Goal: Task Accomplishment & Management: Manage account settings

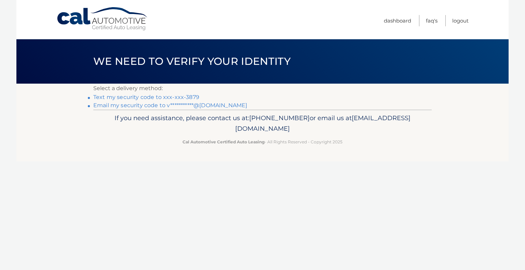
click at [213, 104] on link "**********" at bounding box center [170, 105] width 154 height 6
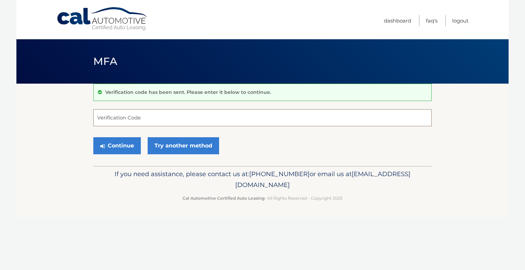
click at [196, 113] on input "Verification Code" at bounding box center [262, 117] width 338 height 17
type input "243684"
click at [120, 156] on div "Continue Try another method" at bounding box center [262, 146] width 338 height 23
click at [127, 147] on button "Continue" at bounding box center [117, 145] width 48 height 17
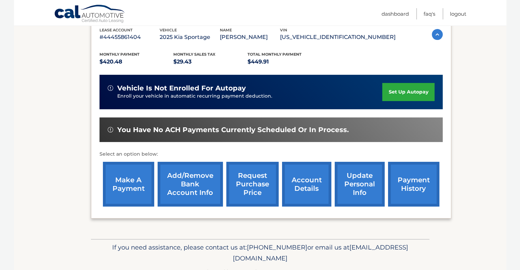
scroll to position [130, 0]
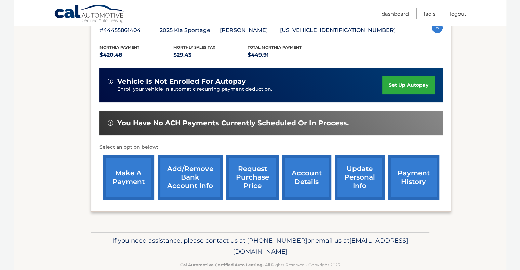
click at [316, 180] on link "account details" at bounding box center [306, 177] width 49 height 45
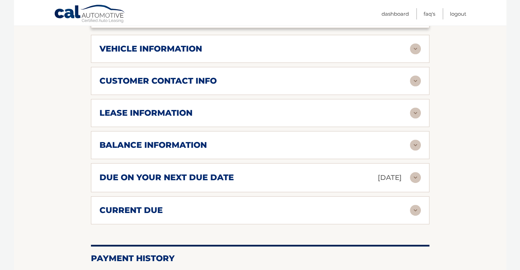
scroll to position [329, 0]
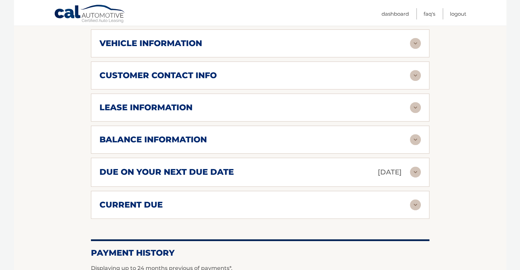
click at [414, 204] on img at bounding box center [415, 205] width 11 height 11
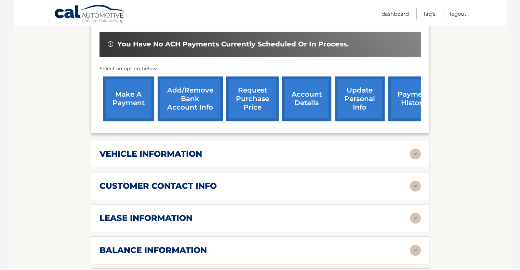
scroll to position [216, 0]
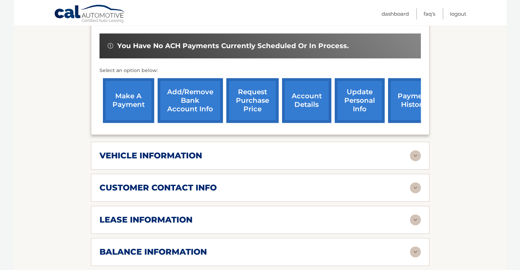
click at [134, 101] on link "make a payment" at bounding box center [128, 100] width 51 height 45
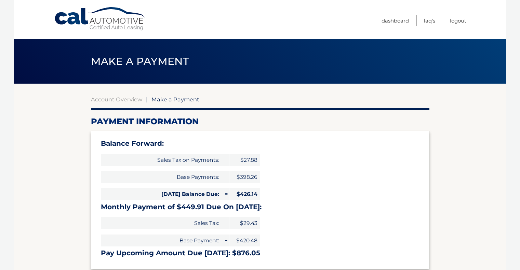
select select "NTJiZDdhOGYtNjY4NC00NWVjLTk3NjgtNzcwMDJjZjliZjNk"
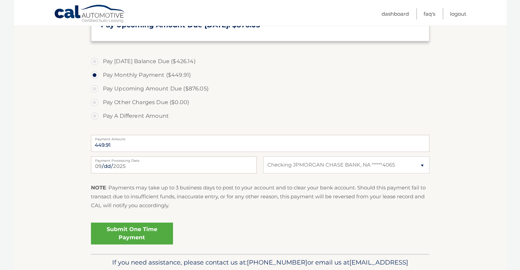
scroll to position [232, 0]
